Goal: Task Accomplishment & Management: Manage account settings

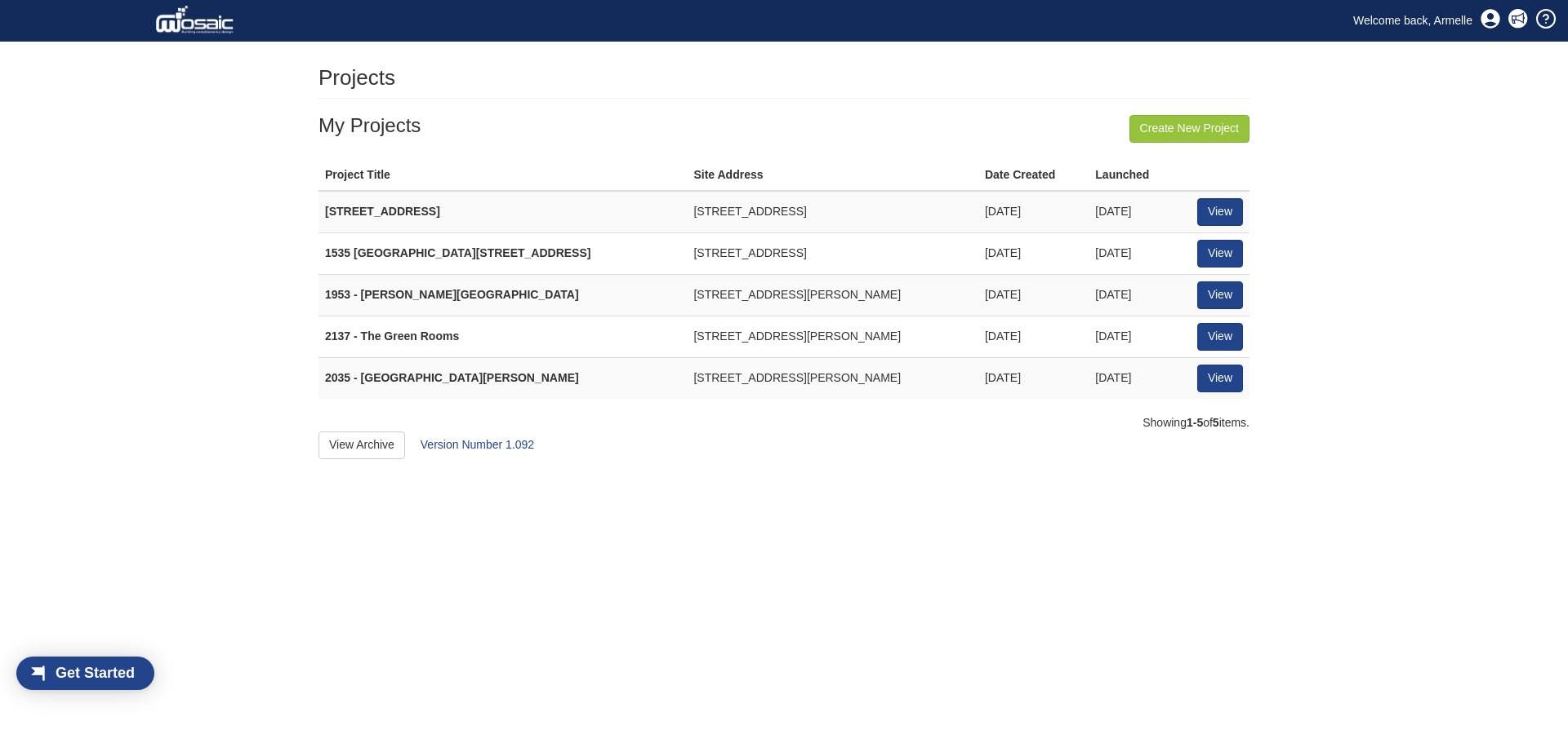
scroll to position [21, 93]
click at [1230, 300] on link "View" at bounding box center [1219, 295] width 45 height 28
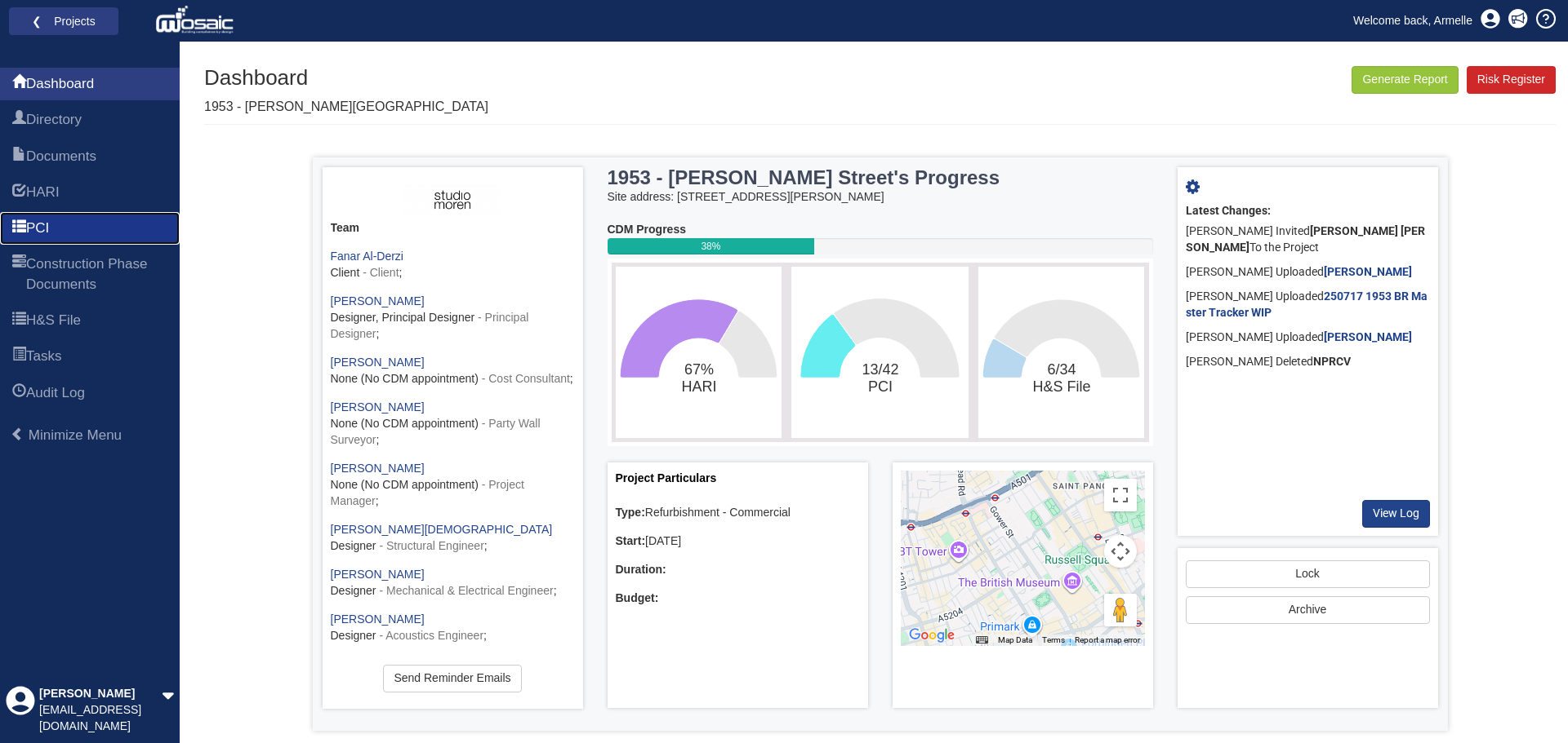
click at [61, 226] on link "PCI" at bounding box center [90, 228] width 180 height 32
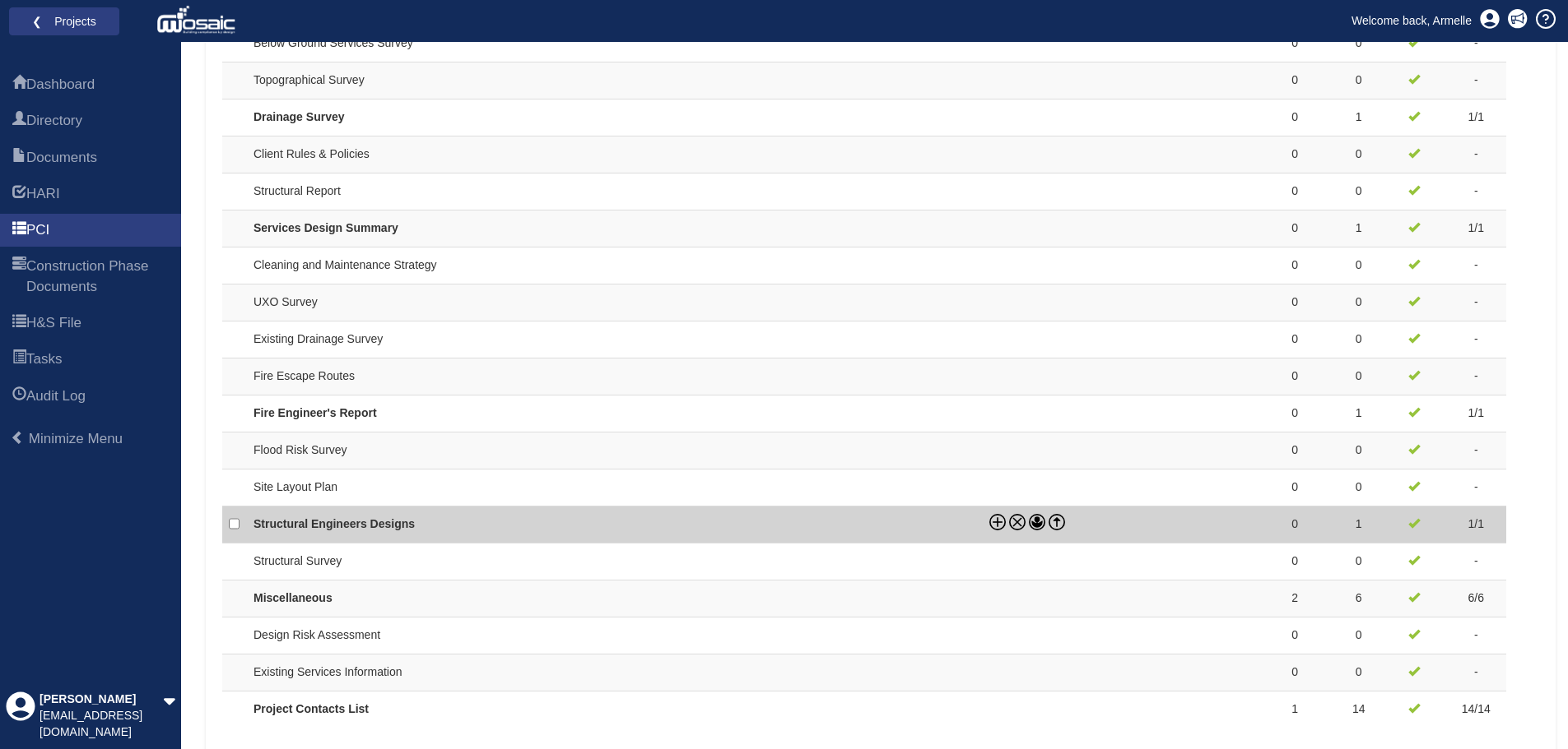
scroll to position [1364, 0]
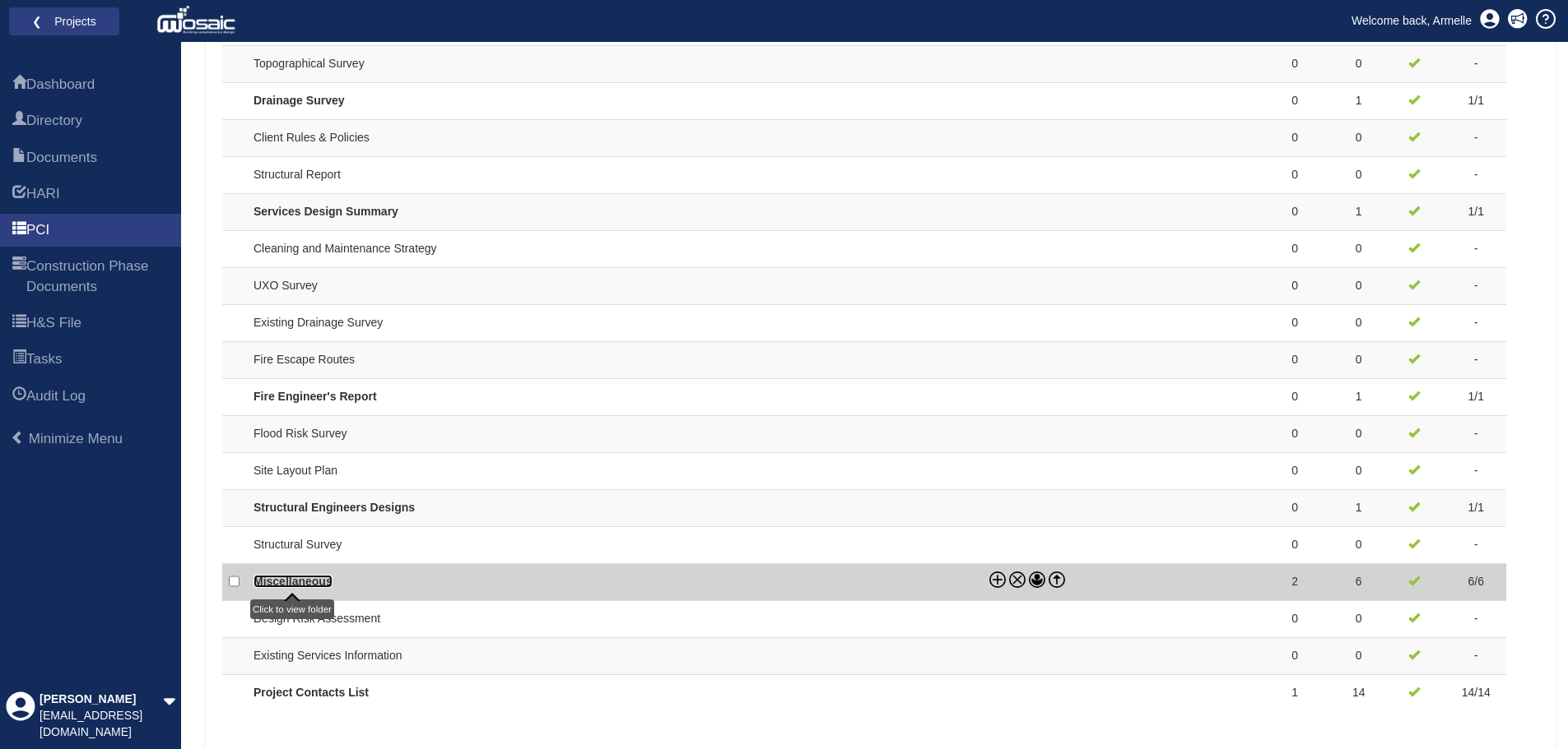
click at [330, 584] on link "Miscellaneous" at bounding box center [293, 581] width 79 height 13
checkbox input "true"
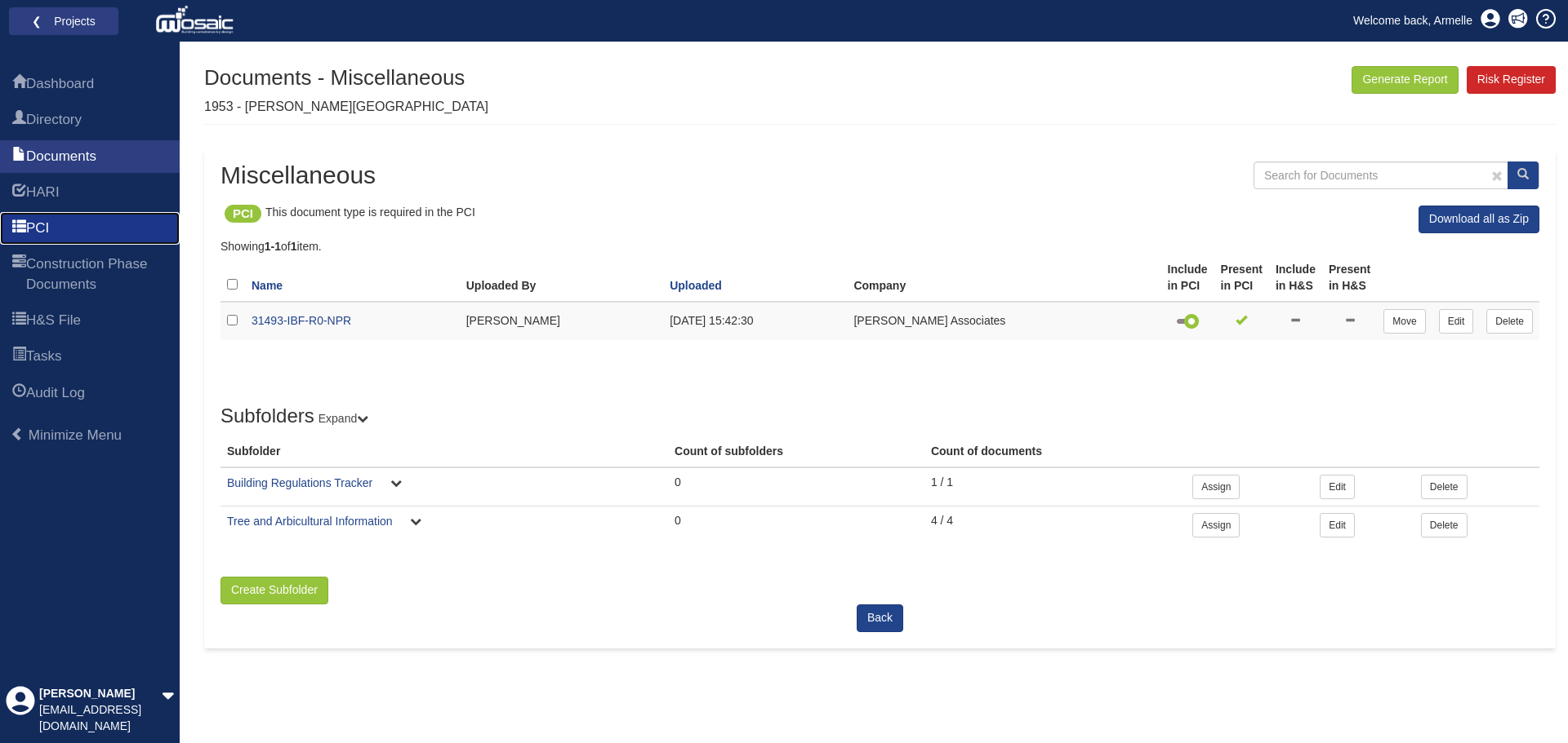
click at [33, 223] on span "PCI" at bounding box center [37, 228] width 23 height 19
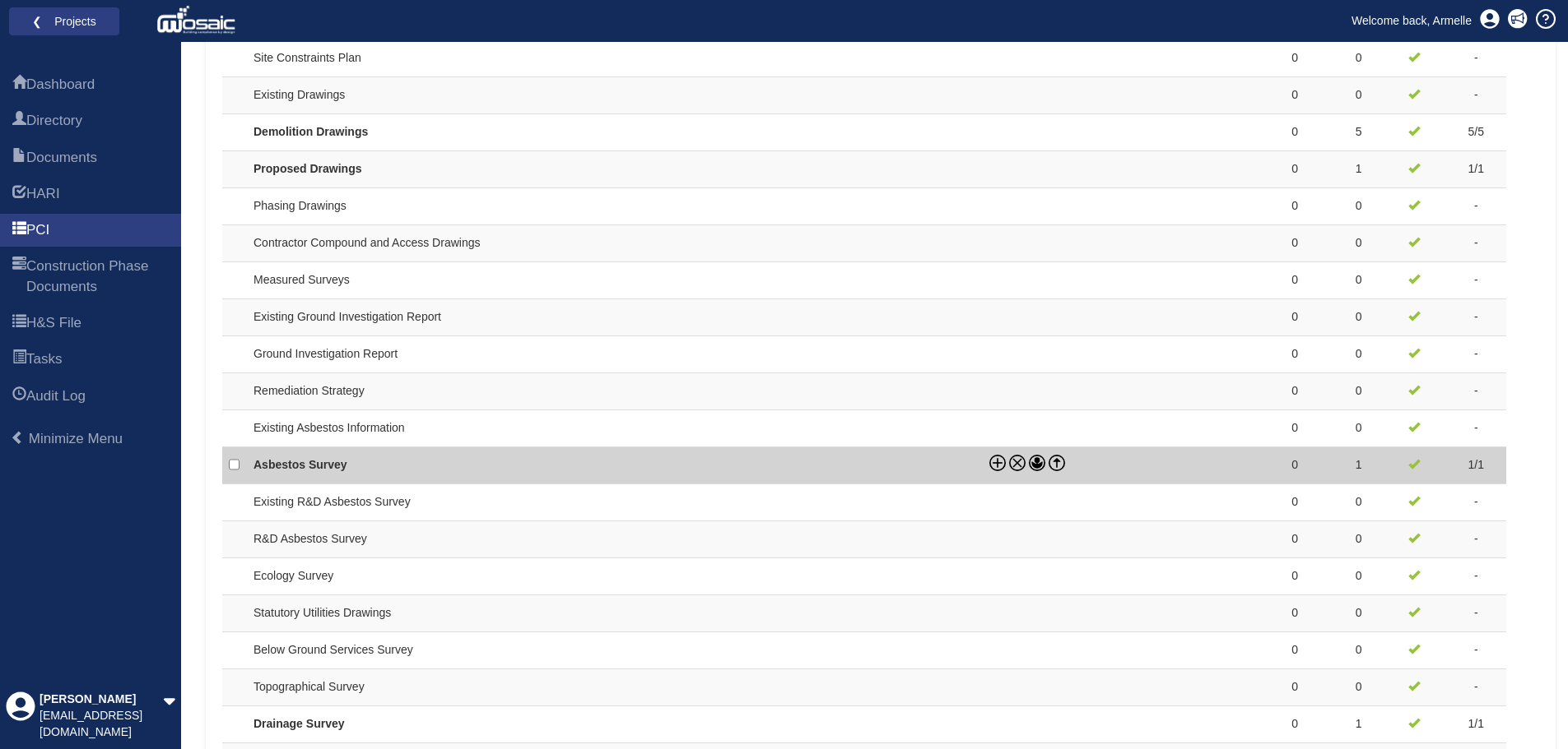
click at [270, 457] on td "Asbestos Survey" at bounding box center [615, 465] width 736 height 37
click at [270, 459] on link "Asbestos Survey" at bounding box center [300, 464] width 94 height 13
checkbox input "false"
